Goal: Information Seeking & Learning: Learn about a topic

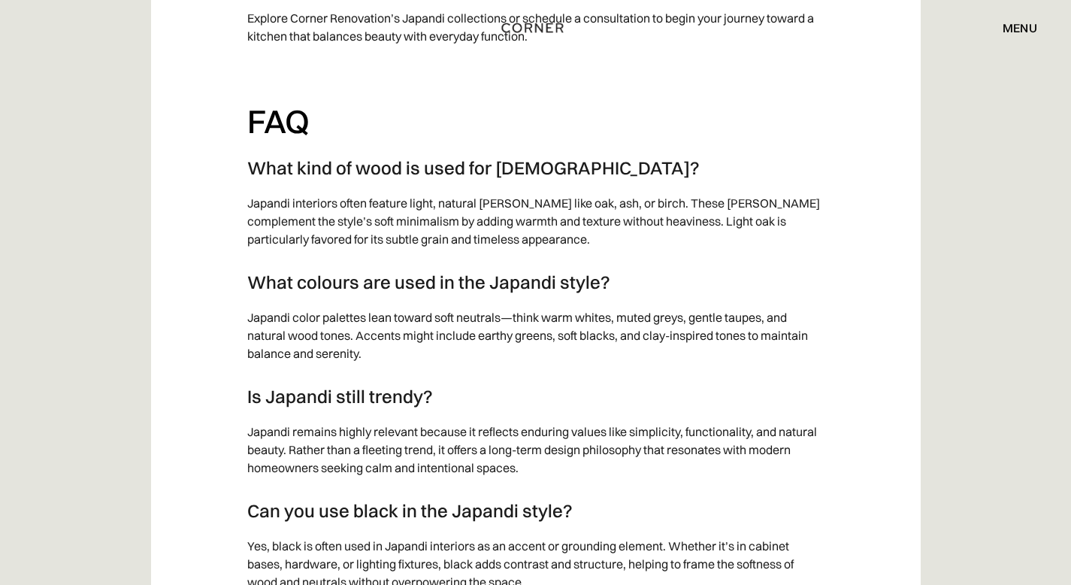
scroll to position [8891, 0]
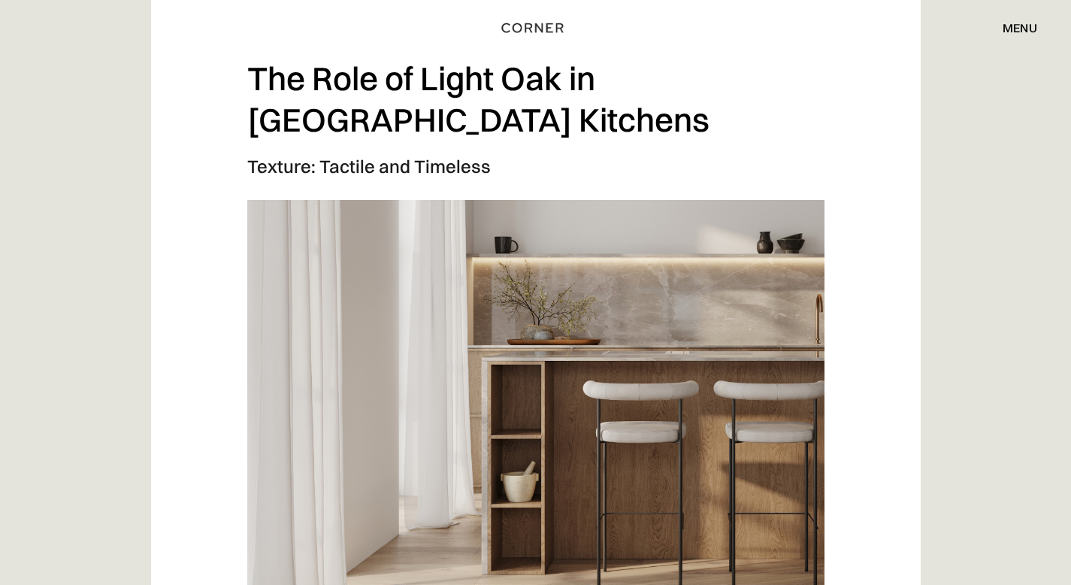
scroll to position [2048, 0]
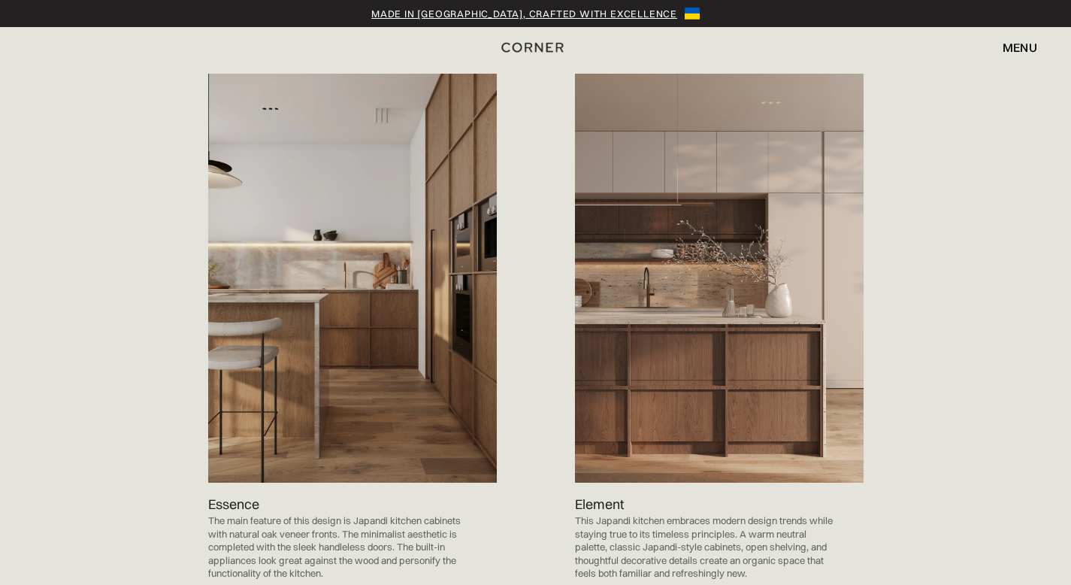
scroll to position [1489, 0]
click at [384, 408] on img at bounding box center [352, 277] width 289 height 409
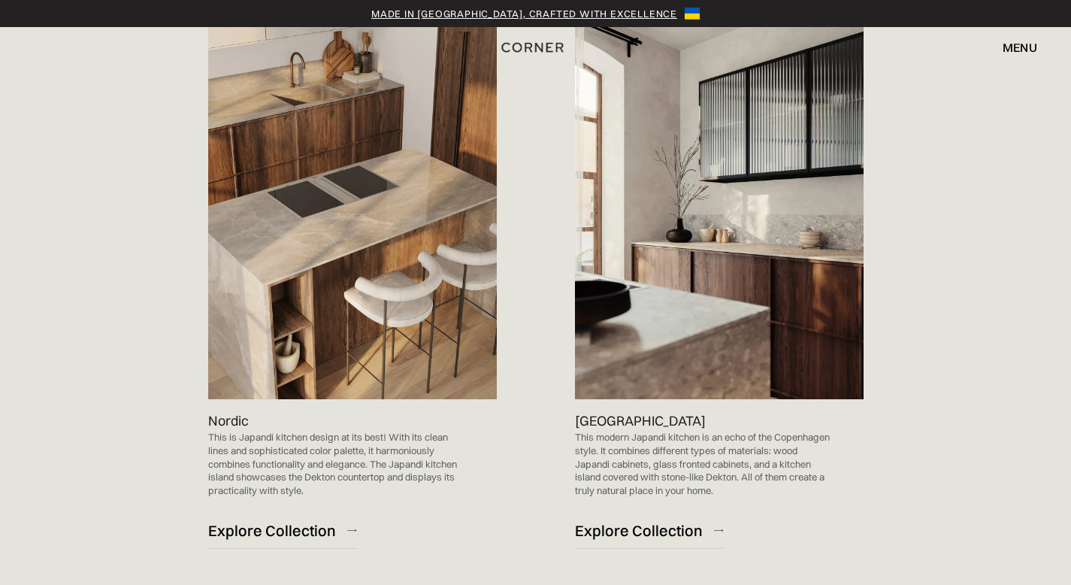
scroll to position [981, 0]
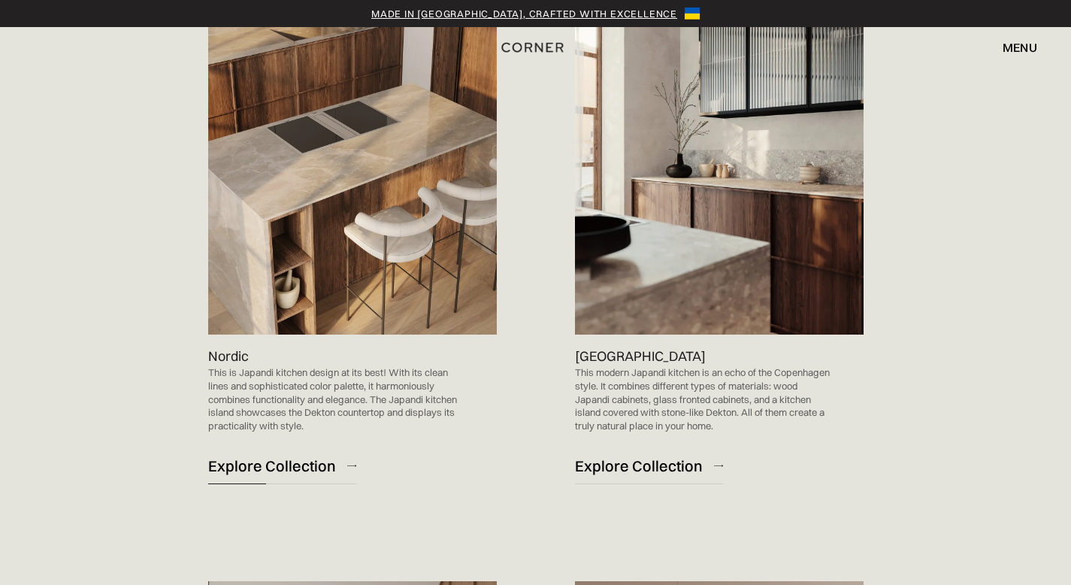
click at [262, 472] on div "Explore Collection" at bounding box center [272, 465] width 128 height 20
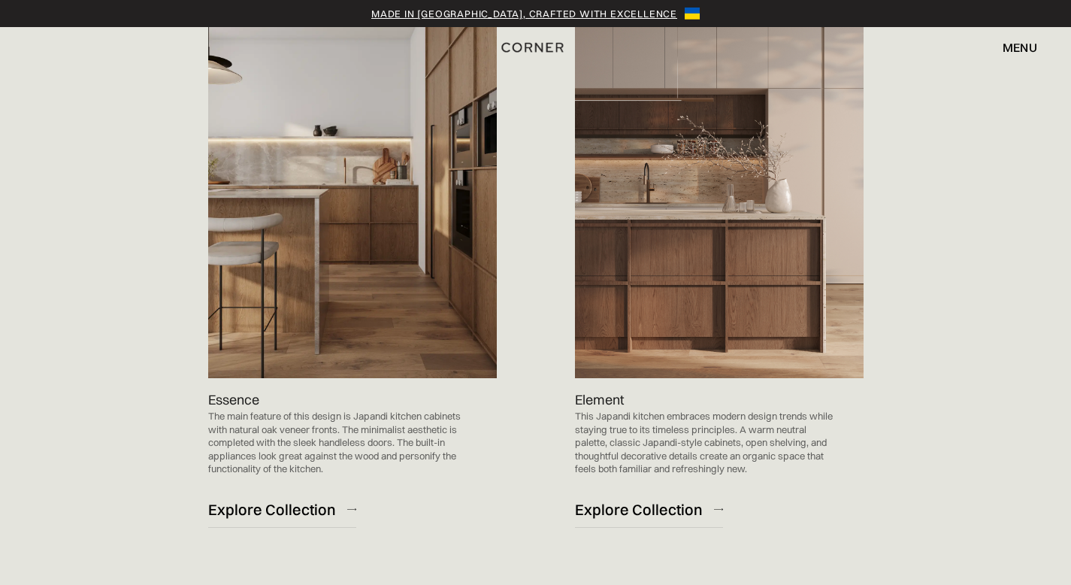
scroll to position [1610, 0]
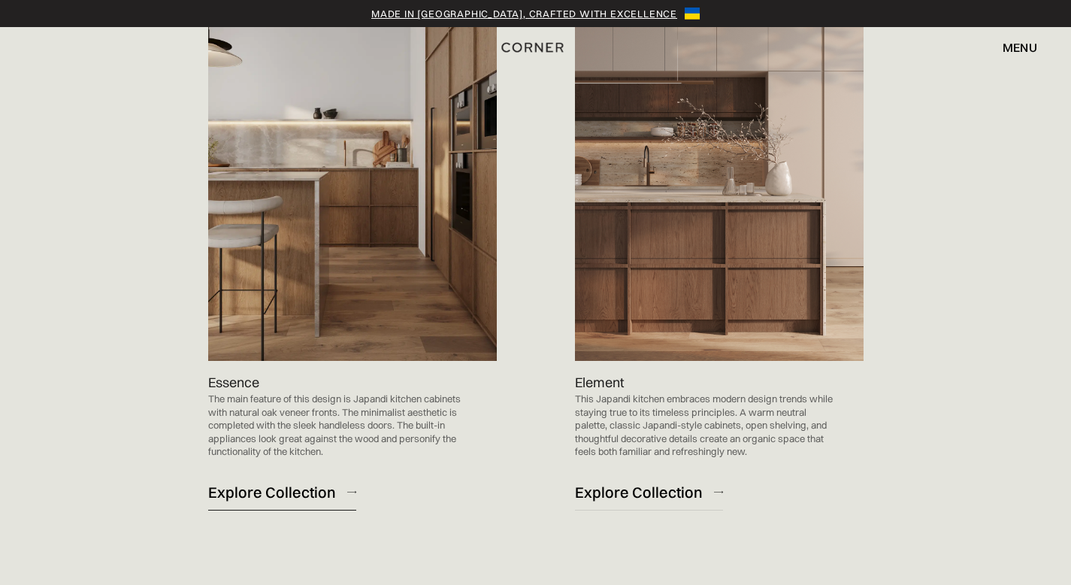
click at [300, 494] on div "Explore Collection" at bounding box center [272, 492] width 128 height 20
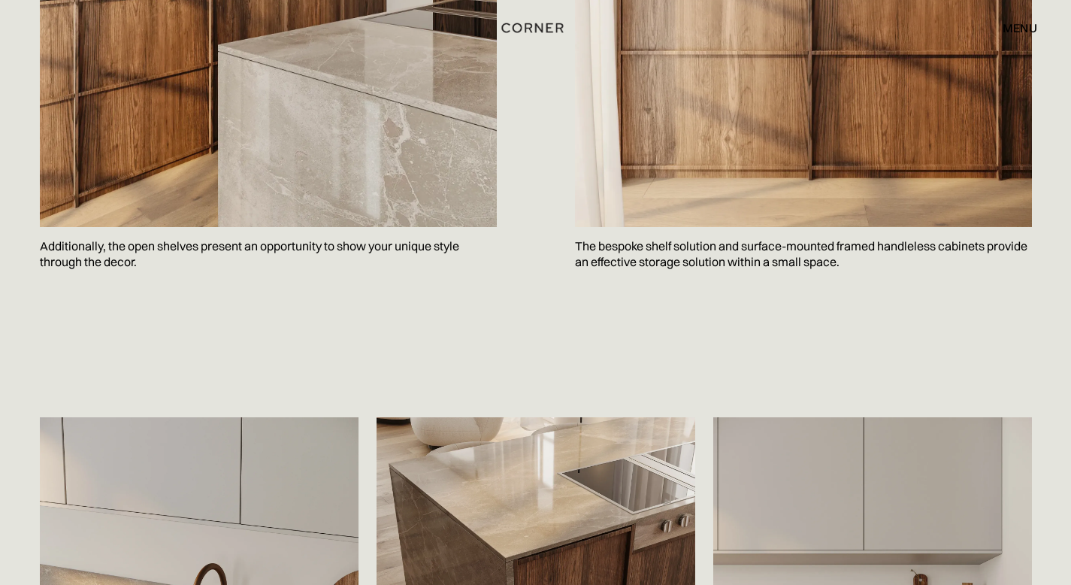
scroll to position [2214, 0]
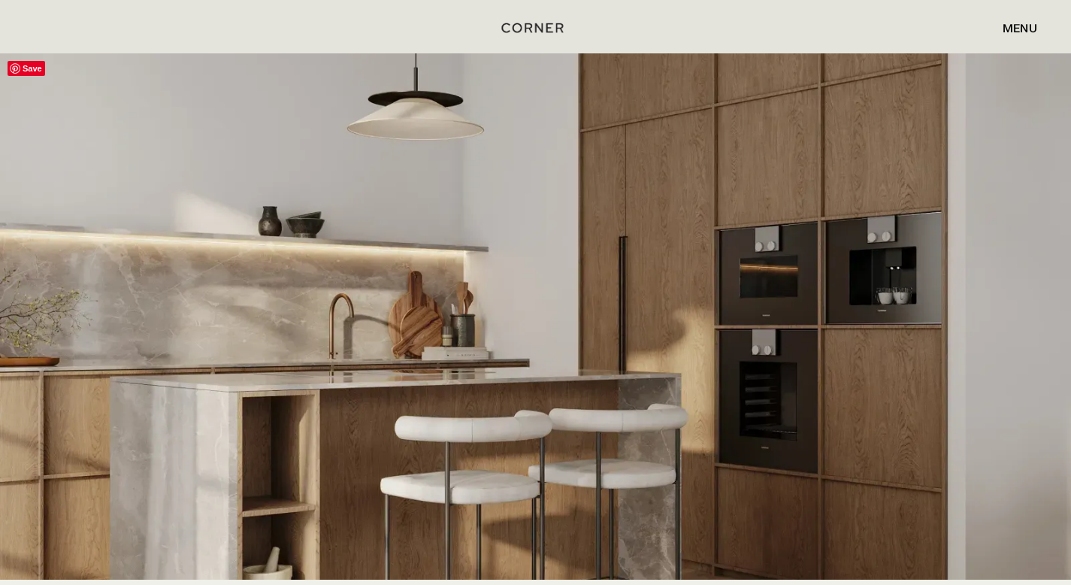
scroll to position [2958, 0]
